Goal: Check status: Check status

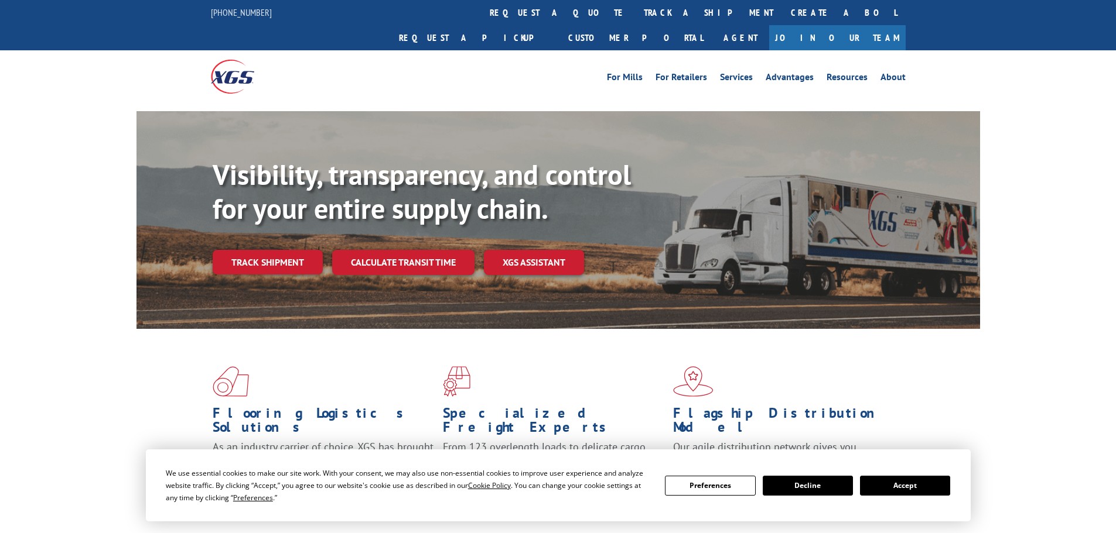
click at [299, 250] on link "Track shipment" at bounding box center [268, 262] width 110 height 25
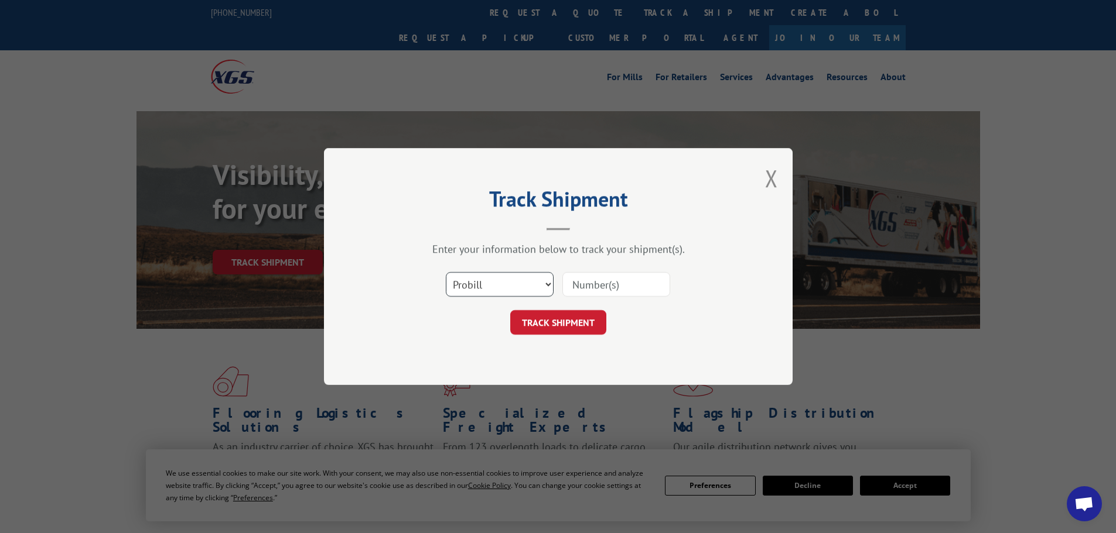
click at [550, 283] on select "Select category... Probill BOL PO" at bounding box center [500, 284] width 108 height 25
select select "bol"
click at [446, 272] on select "Select category... Probill BOL PO" at bounding box center [500, 284] width 108 height 25
click at [615, 286] on input at bounding box center [616, 284] width 108 height 25
paste input "5433370"
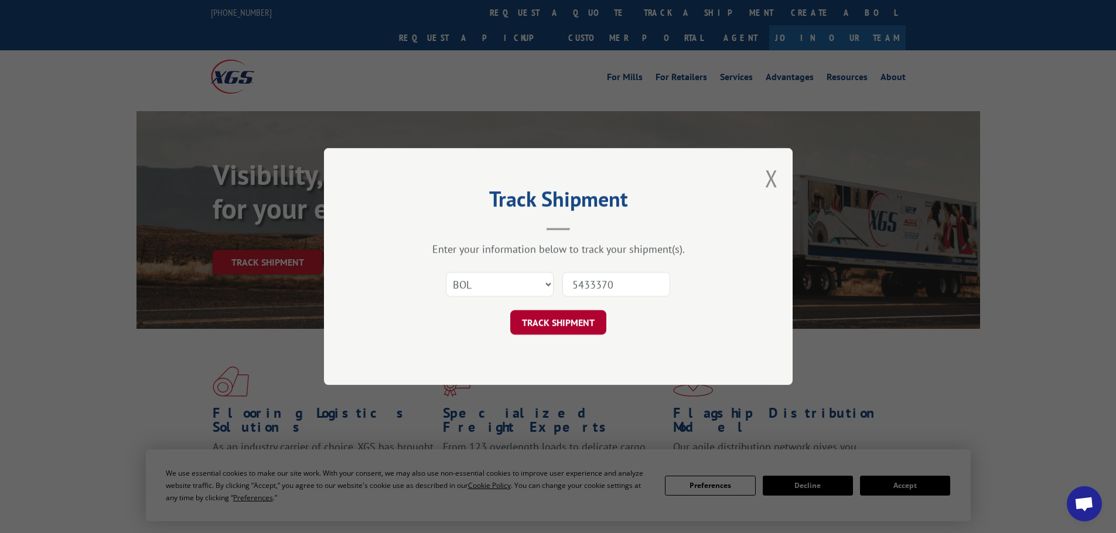
type input "5433370"
click at [590, 321] on button "TRACK SHIPMENT" at bounding box center [558, 322] width 96 height 25
